Goal: Communication & Community: Answer question/provide support

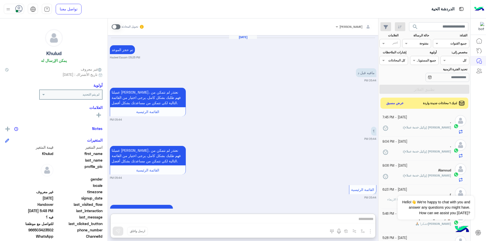
scroll to position [38, 0]
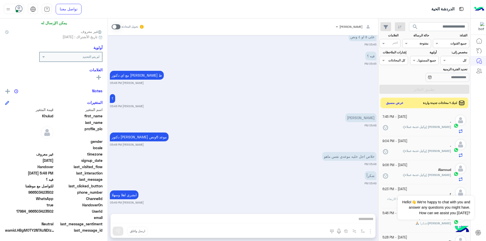
click at [394, 103] on button "عرض مسبق" at bounding box center [394, 103] width 21 height 7
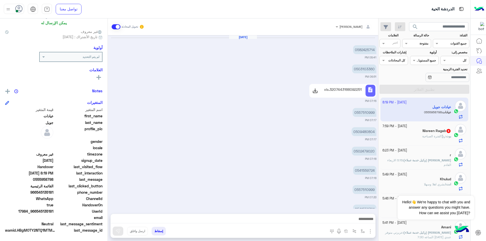
scroll to position [269, 0]
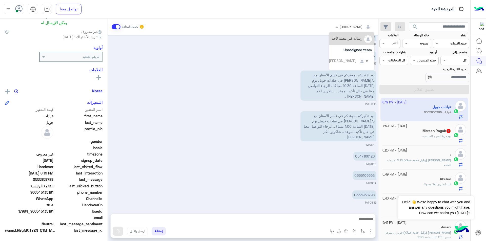
click at [339, 28] on span at bounding box center [336, 26] width 6 height 5
click at [350, 41] on div "[PERSON_NAME]" at bounding box center [348, 37] width 40 height 9
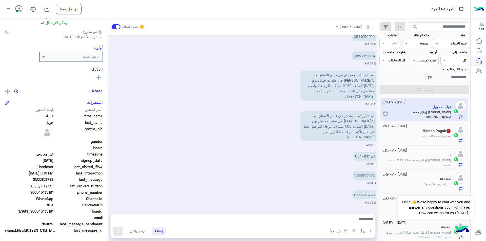
scroll to position [286, 0]
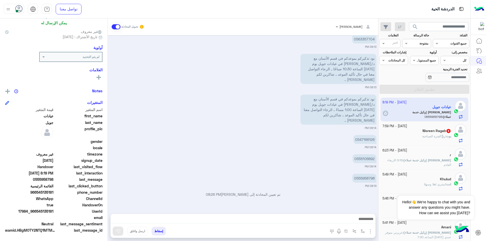
click at [465, 115] on app-inbox-user "[DATE] - 8:19 PM عيادات [PERSON_NAME] (وكيل خدمة عملاء) : 0555958798" at bounding box center [424, 110] width 88 height 24
click at [463, 61] on input "text" at bounding box center [460, 60] width 12 height 5
click at [419, 45] on input "text" at bounding box center [422, 43] width 12 height 5
click at [418, 79] on div "غير مقروءة" at bounding box center [416, 81] width 29 height 9
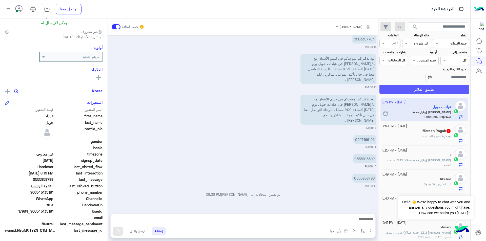
click at [425, 88] on button "تطبيق الفلاتر" at bounding box center [424, 89] width 90 height 9
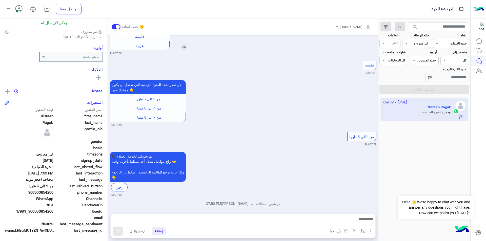
scroll to position [477, 0]
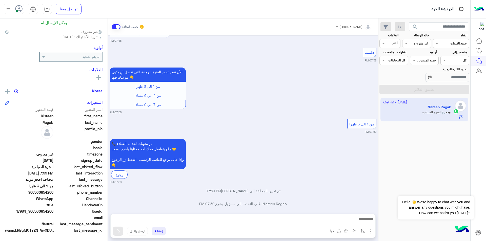
drag, startPoint x: 36, startPoint y: 194, endPoint x: 53, endPoint y: 193, distance: 17.5
click at [53, 193] on span "966500854266" at bounding box center [29, 192] width 48 height 5
copy span "500854266"
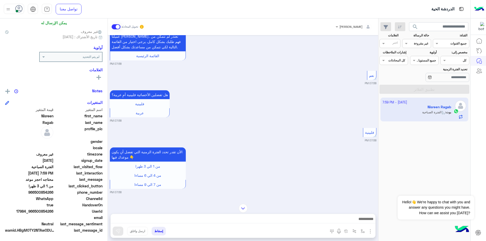
scroll to position [376, 0]
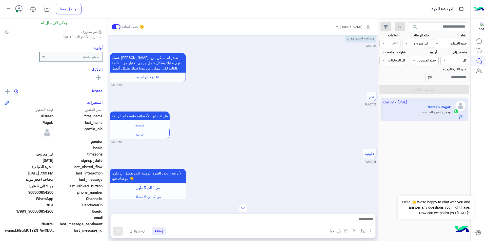
click at [107, 137] on mat-drawer "Nisreen Ragab يمكن الإرسال له غير معروف تاريخ الأشتراك : [DATE] أولوية لم يتم ا…" at bounding box center [54, 130] width 108 height 225
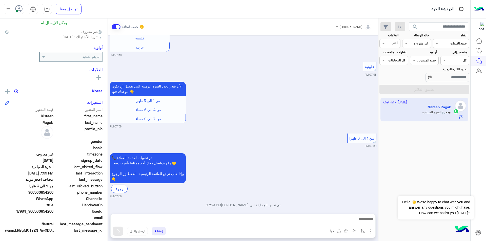
scroll to position [477, 0]
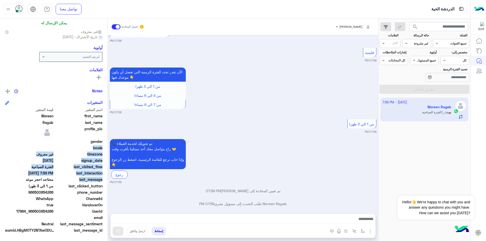
drag, startPoint x: 107, startPoint y: 180, endPoint x: 105, endPoint y: 141, distance: 38.2
click at [105, 141] on mat-drawer "Nisreen Ragab يمكن الإرسال له غير معروف تاريخ الأشتراك : [DATE] أولوية لم يتم ا…" at bounding box center [54, 130] width 108 height 225
click at [275, 138] on div "📞 تم تحويلك لخدمة العملاء راح يتواصل معك [DATE] ممثلينا بأقرب وقت 🤝 وإذا حاب تر…" at bounding box center [243, 161] width 266 height 47
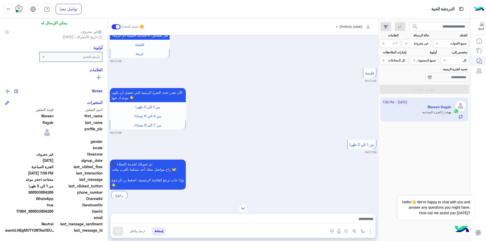
scroll to position [466, 0]
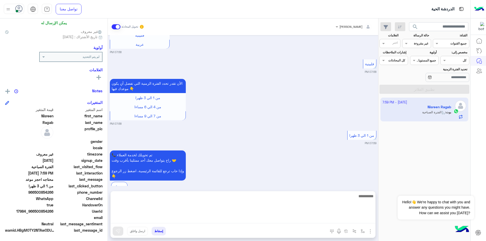
click at [325, 217] on textarea at bounding box center [243, 208] width 265 height 30
type textarea "*"
type textarea "**********"
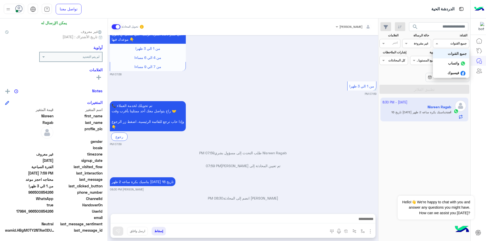
scroll to position [510, 0]
click at [444, 41] on div at bounding box center [451, 42] width 36 height 5
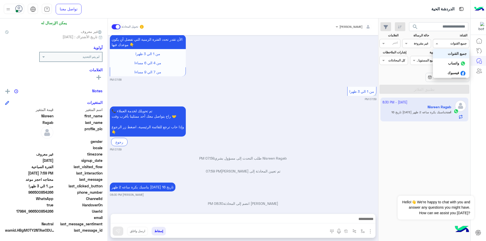
click at [426, 43] on input "text" at bounding box center [422, 43] width 12 height 5
click at [423, 48] on div "القناه غير مقروءة" at bounding box center [416, 43] width 29 height 9
click at [426, 43] on input "text" at bounding box center [422, 43] width 12 height 5
click at [426, 52] on b "عرض الكل" at bounding box center [420, 53] width 16 height 4
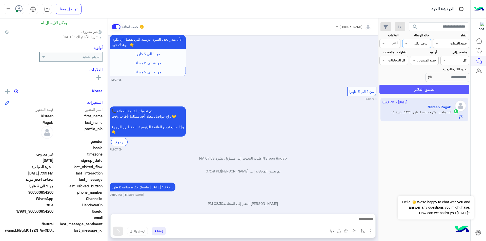
click at [442, 86] on button "تطبيق الفلاتر" at bounding box center [424, 89] width 90 height 9
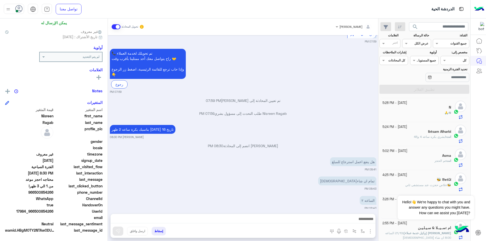
scroll to position [0, 0]
